Goal: Task Accomplishment & Management: Manage account settings

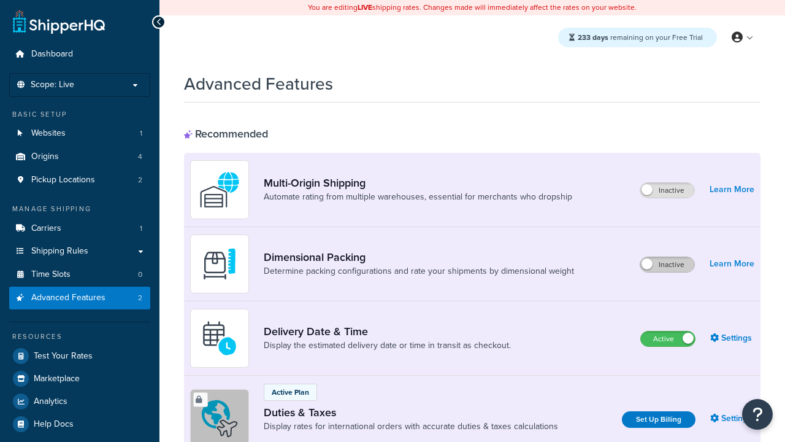
click at [667, 264] on label "Inactive" at bounding box center [667, 264] width 54 height 15
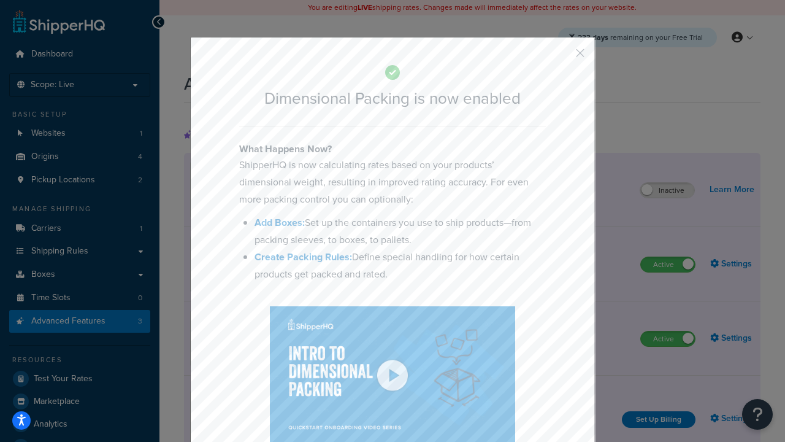
click at [562, 56] on button "button" at bounding box center [562, 57] width 3 height 3
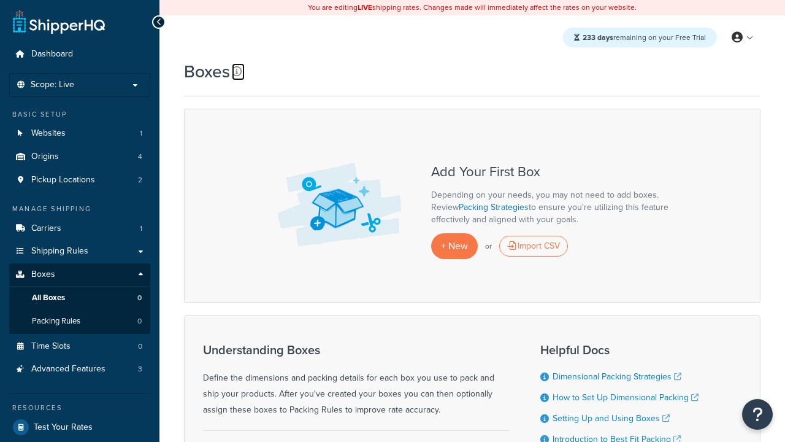
click at [237, 71] on icon at bounding box center [237, 71] width 10 height 10
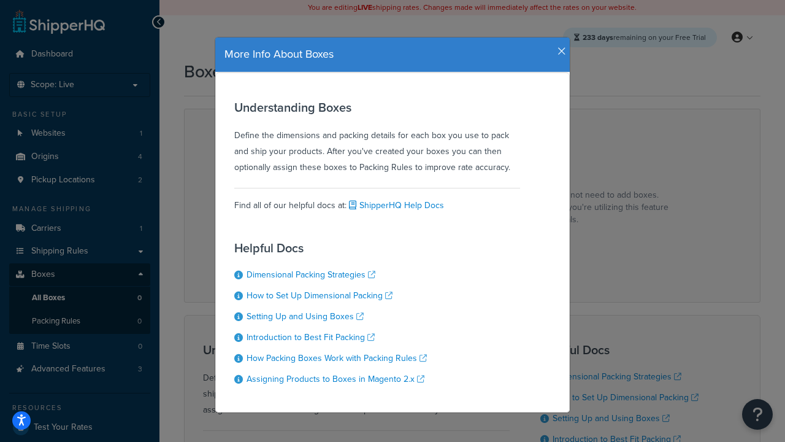
click at [559, 46] on icon "button" at bounding box center [562, 51] width 9 height 11
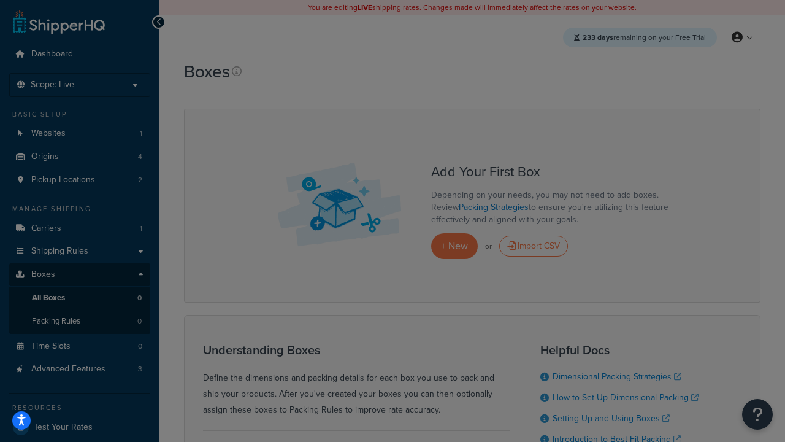
scroll to position [12, 0]
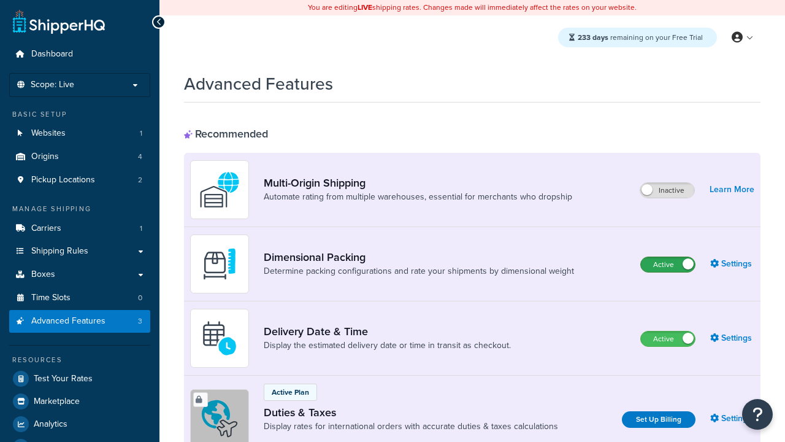
click at [668, 264] on label "Active" at bounding box center [668, 264] width 54 height 15
